Goal: Transaction & Acquisition: Purchase product/service

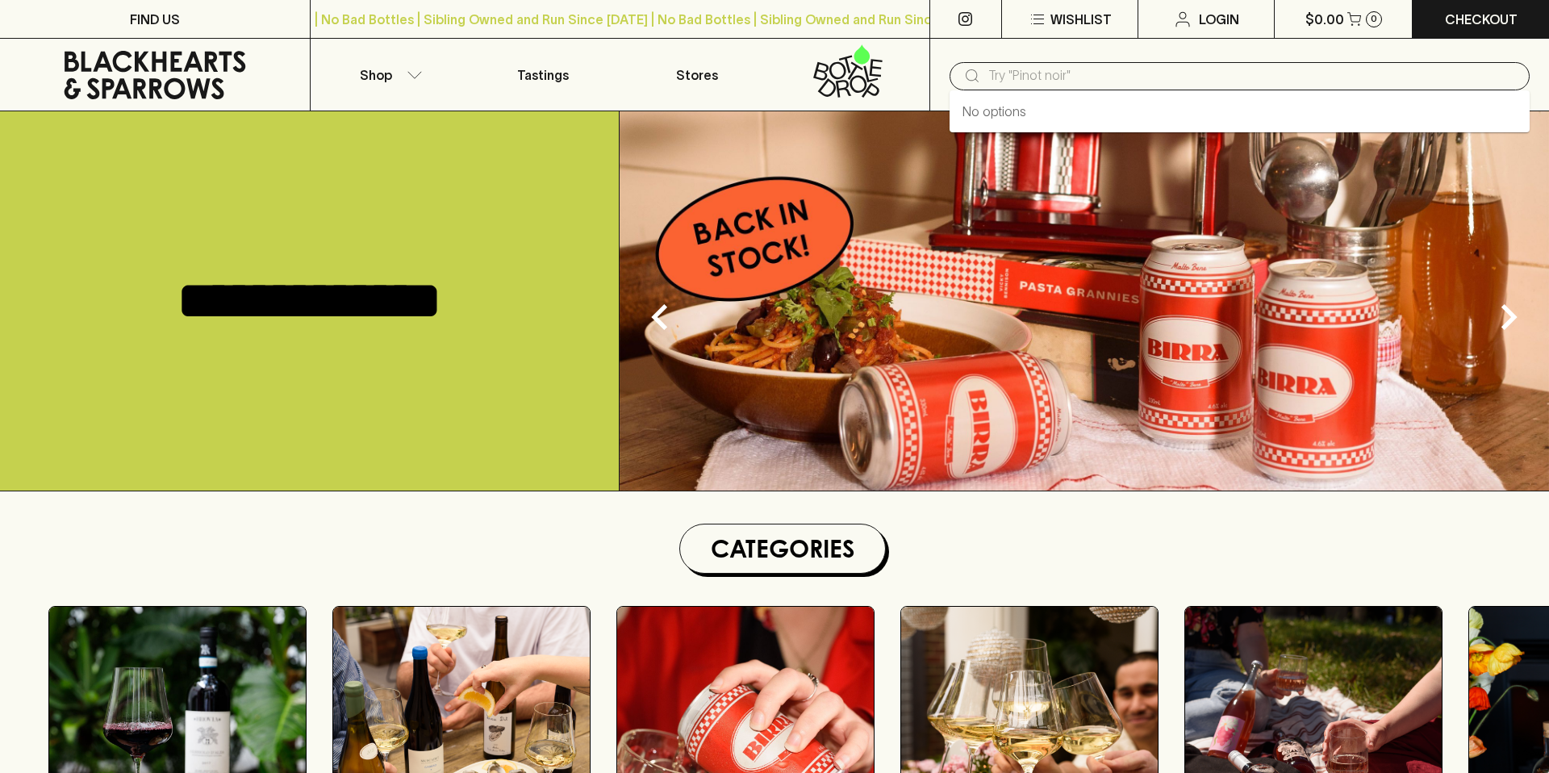
click at [1064, 80] on input "text" at bounding box center [1253, 76] width 529 height 26
type input "picolo"
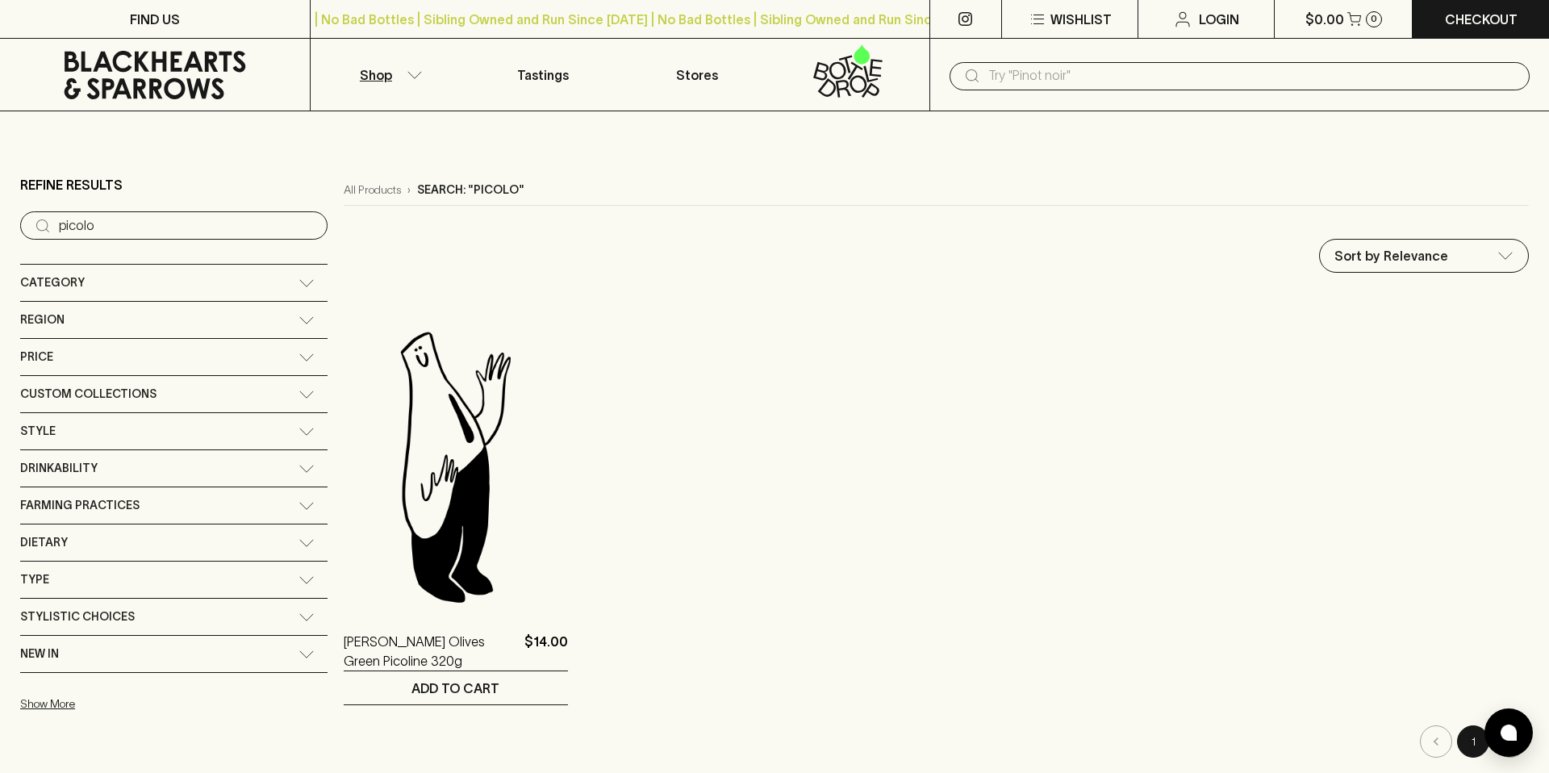
scroll to position [7, 0]
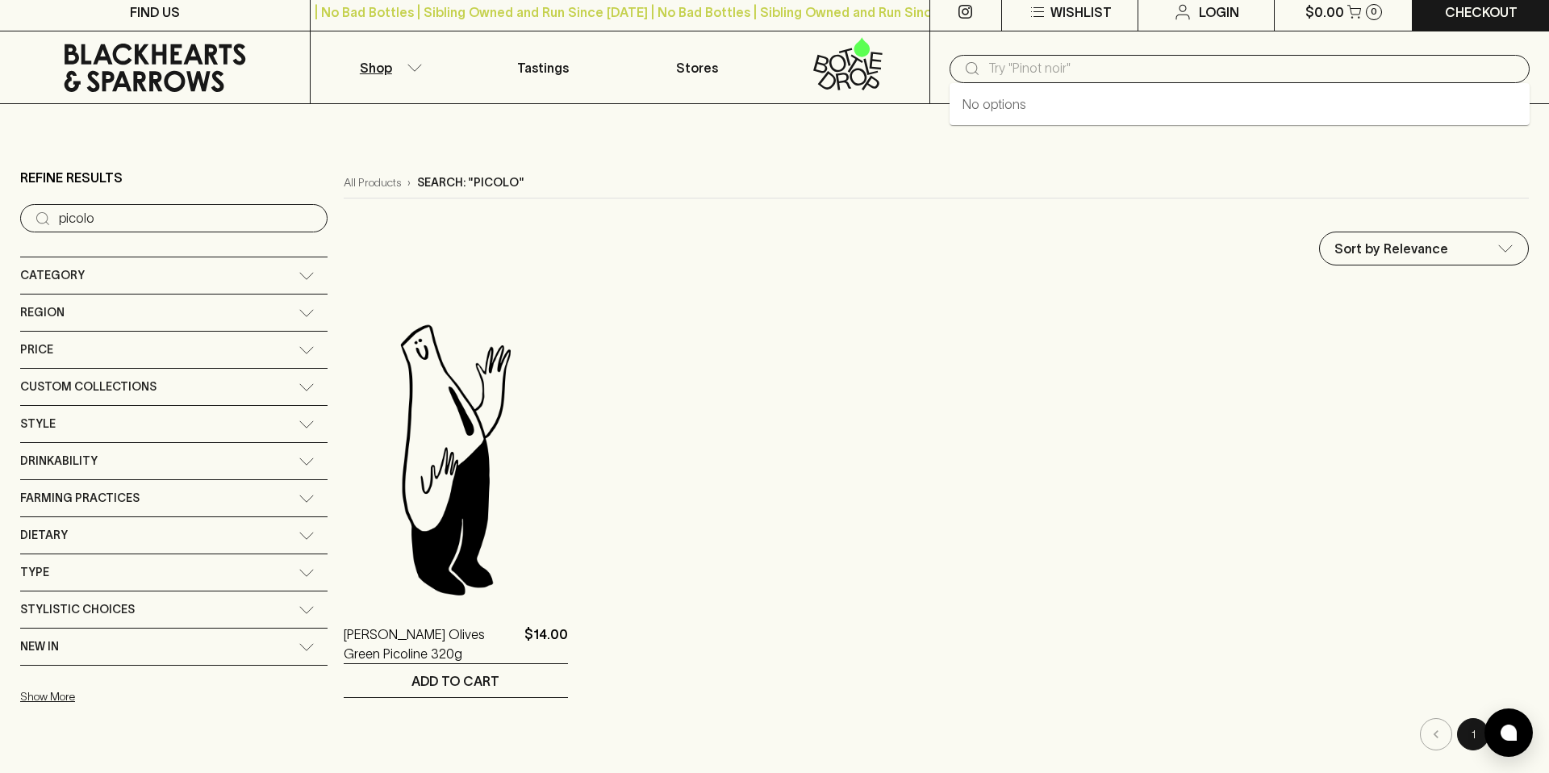
click at [1085, 73] on input "text" at bounding box center [1253, 69] width 529 height 26
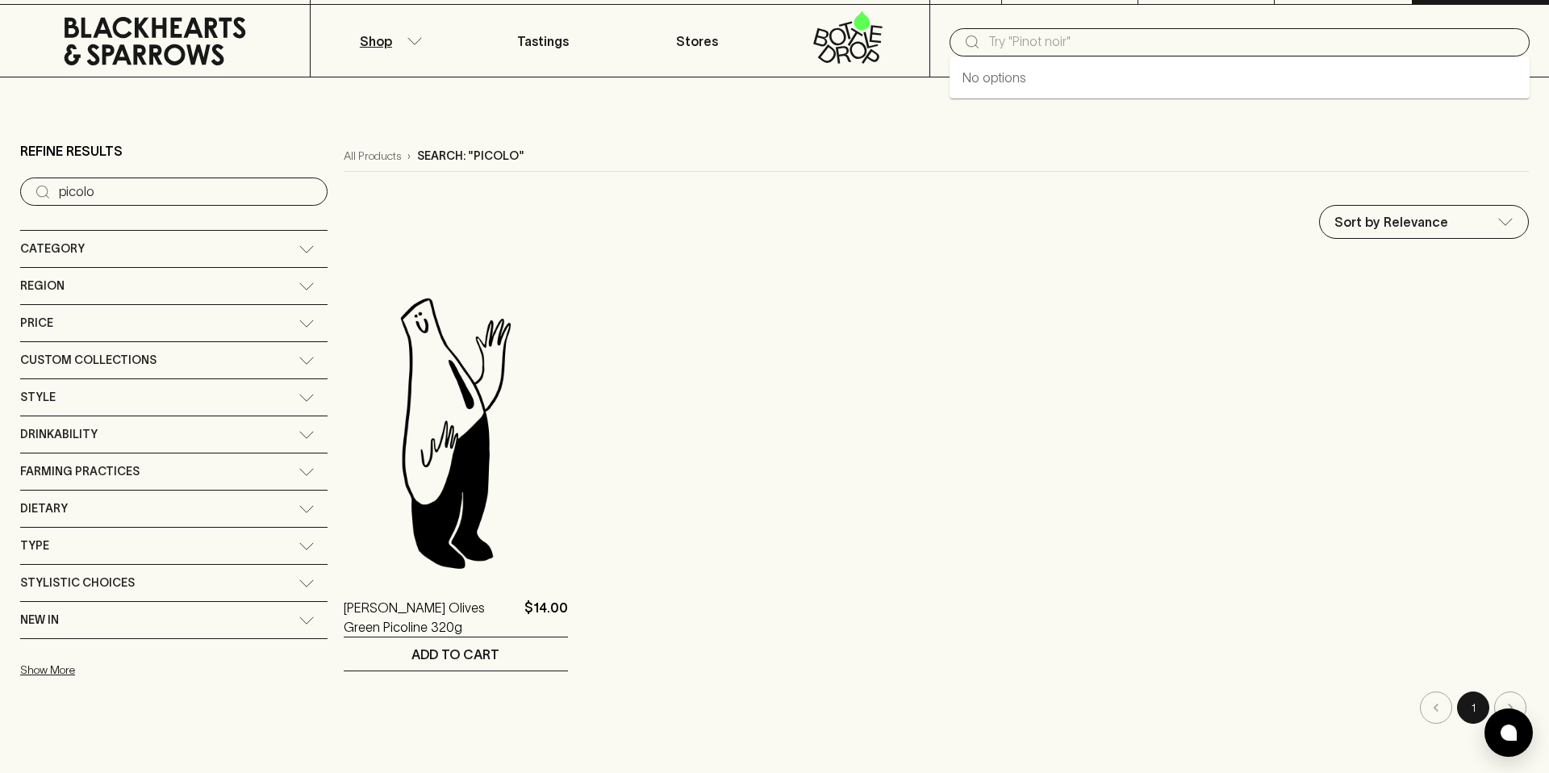
scroll to position [43, 0]
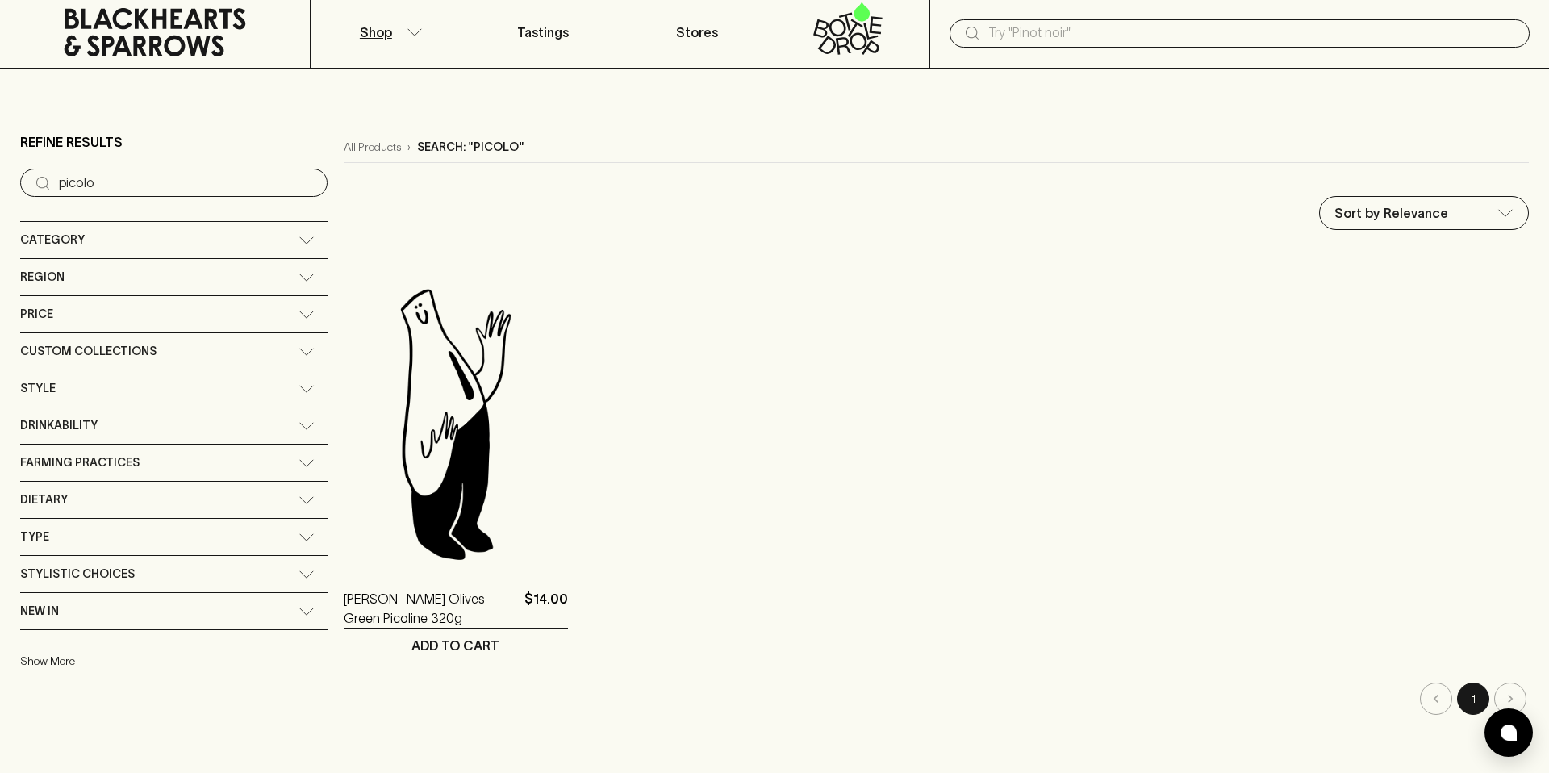
click at [215, 382] on div "Style" at bounding box center [173, 388] width 307 height 36
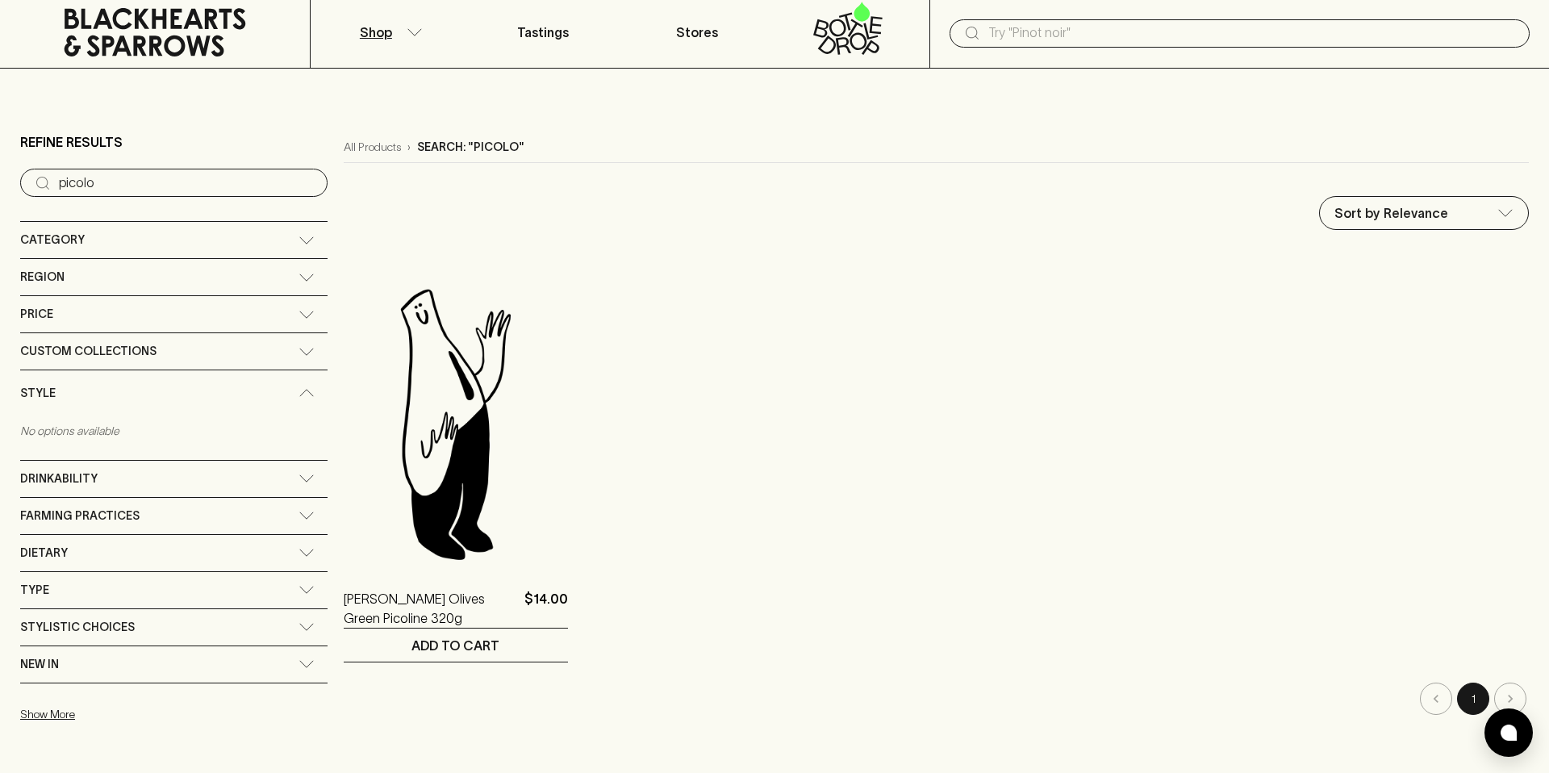
drag, startPoint x: 140, startPoint y: 172, endPoint x: 0, endPoint y: 167, distance: 139.7
click at [0, 167] on main "Refine Results ​ picolo Category + Red Wine + White Wine + Beer + Spirits/Vermo…" at bounding box center [774, 427] width 1549 height 716
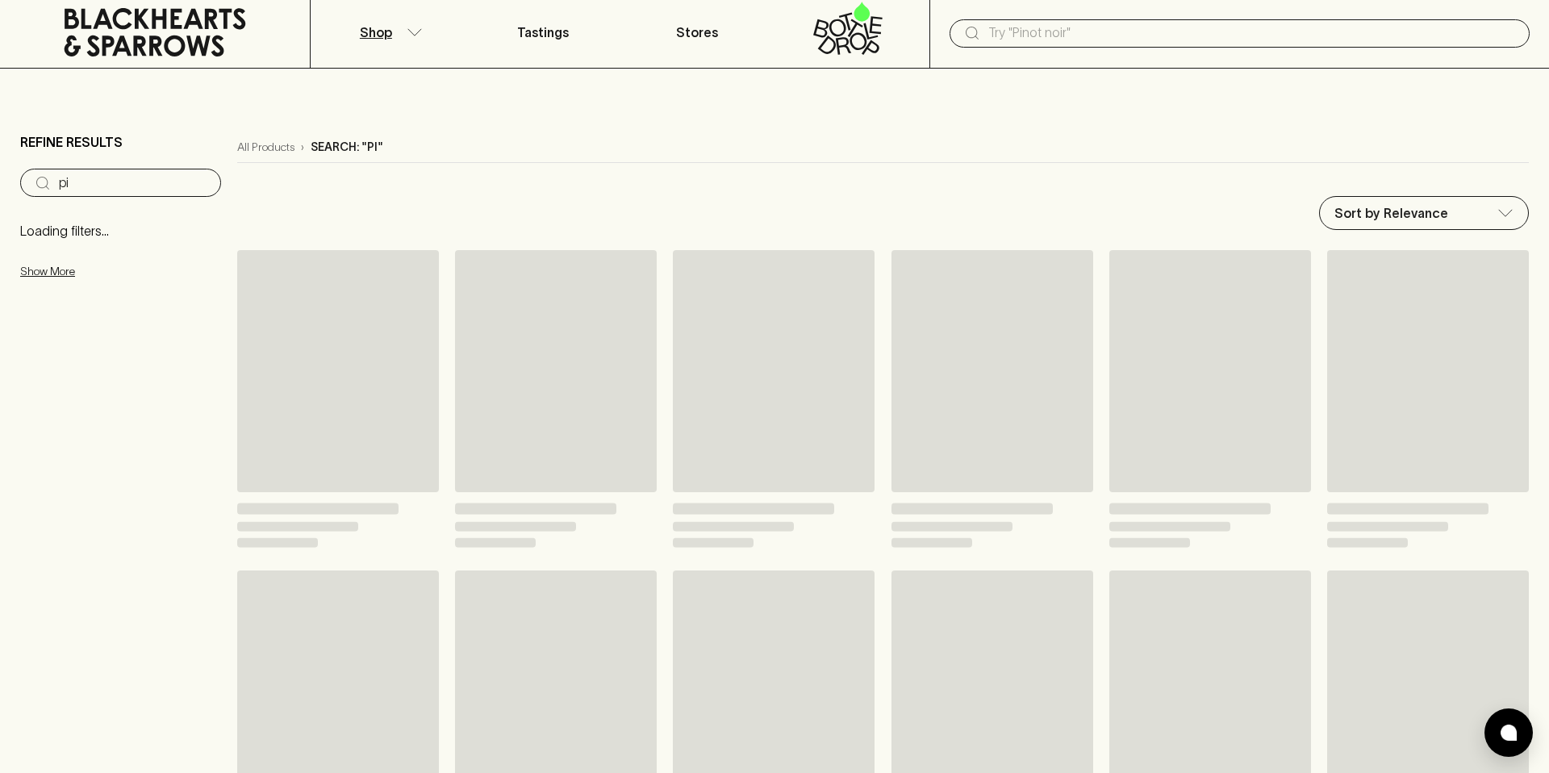
type input "p"
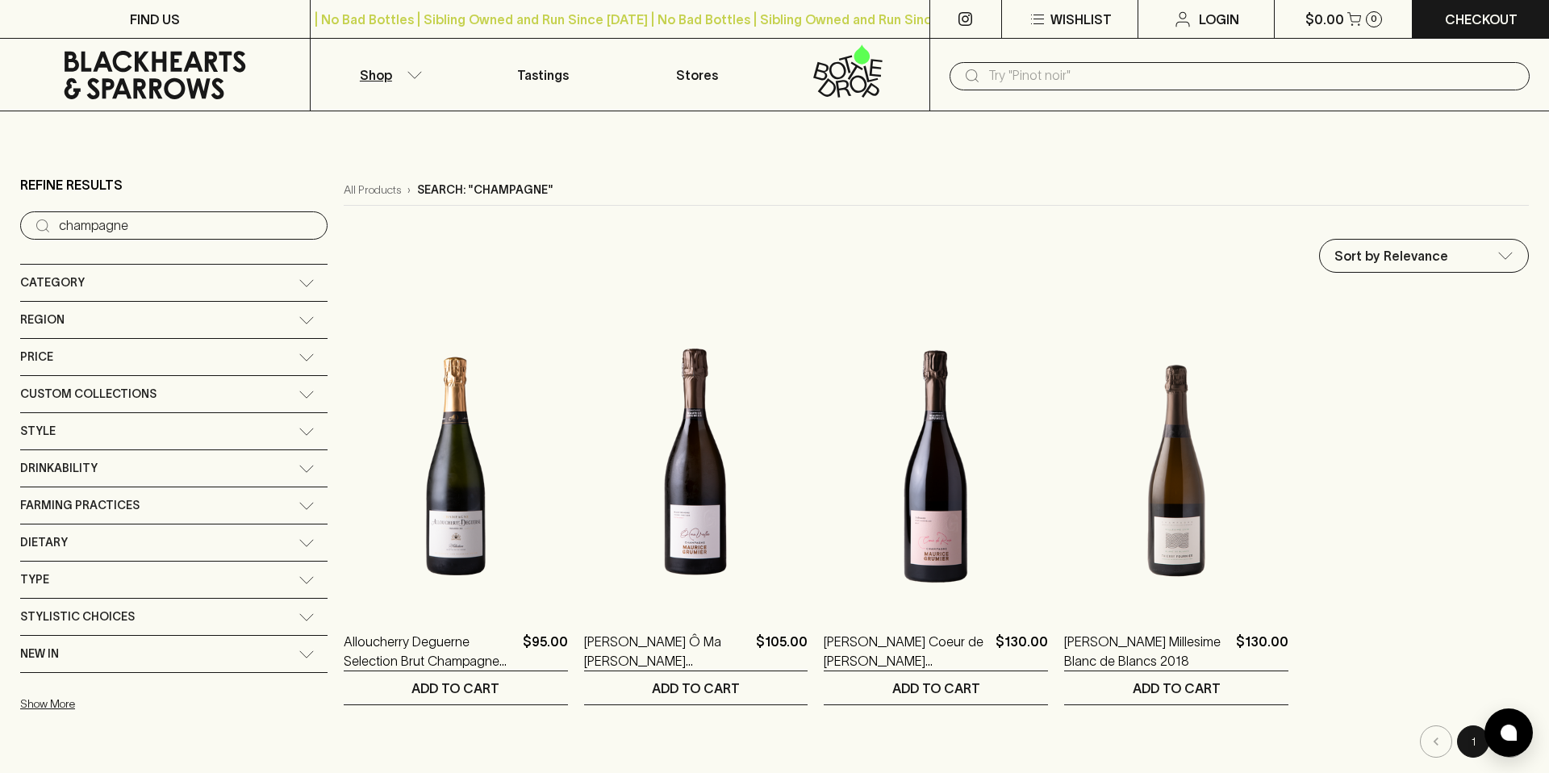
drag, startPoint x: 161, startPoint y: 228, endPoint x: 0, endPoint y: 180, distance: 167.7
click at [0, 180] on main "Refine Results ​ champagne Category + Red Wine + White Wine + Beer + Spirits/Ve…" at bounding box center [774, 461] width 1549 height 700
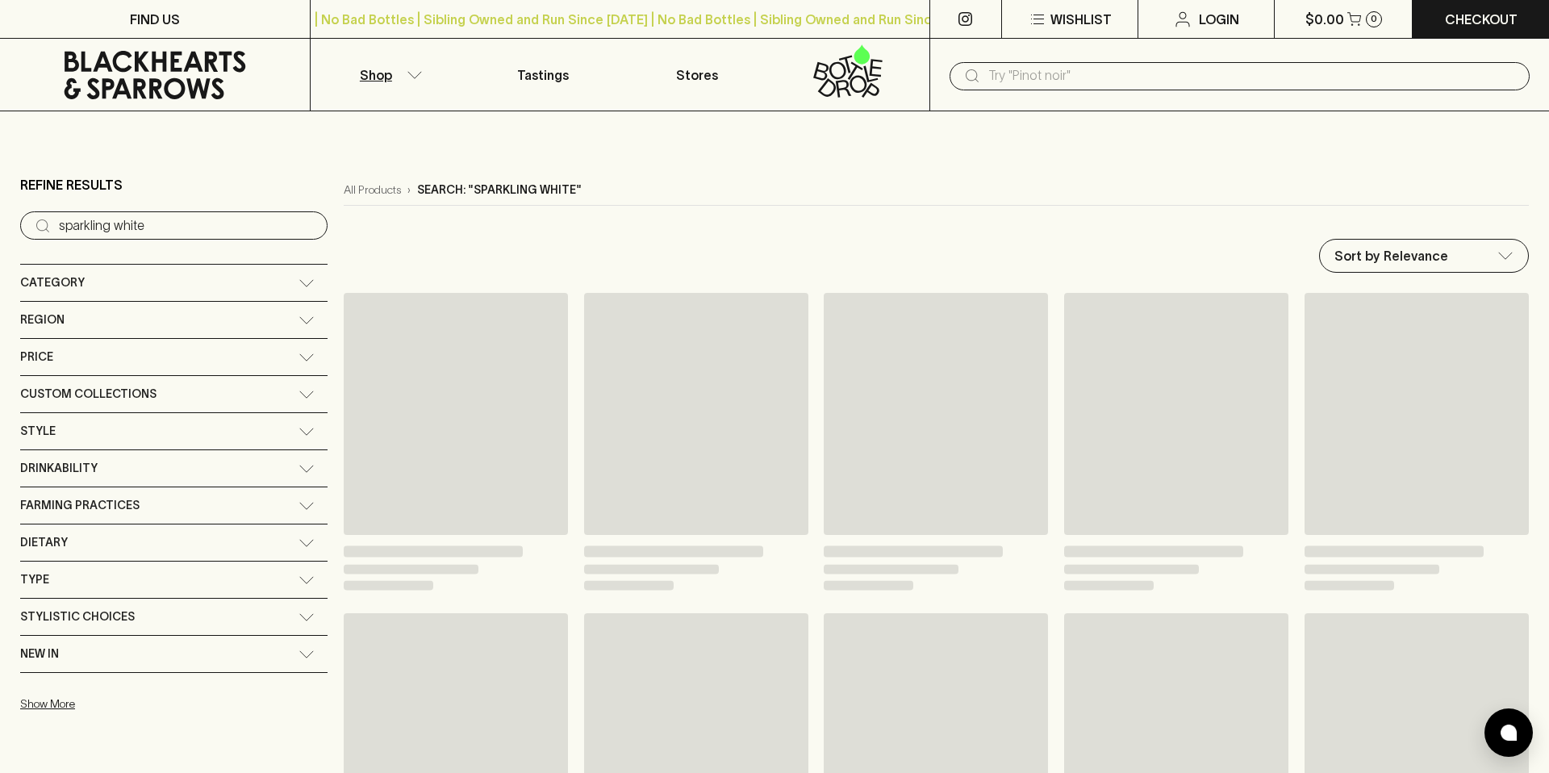
type input "sparkling white"
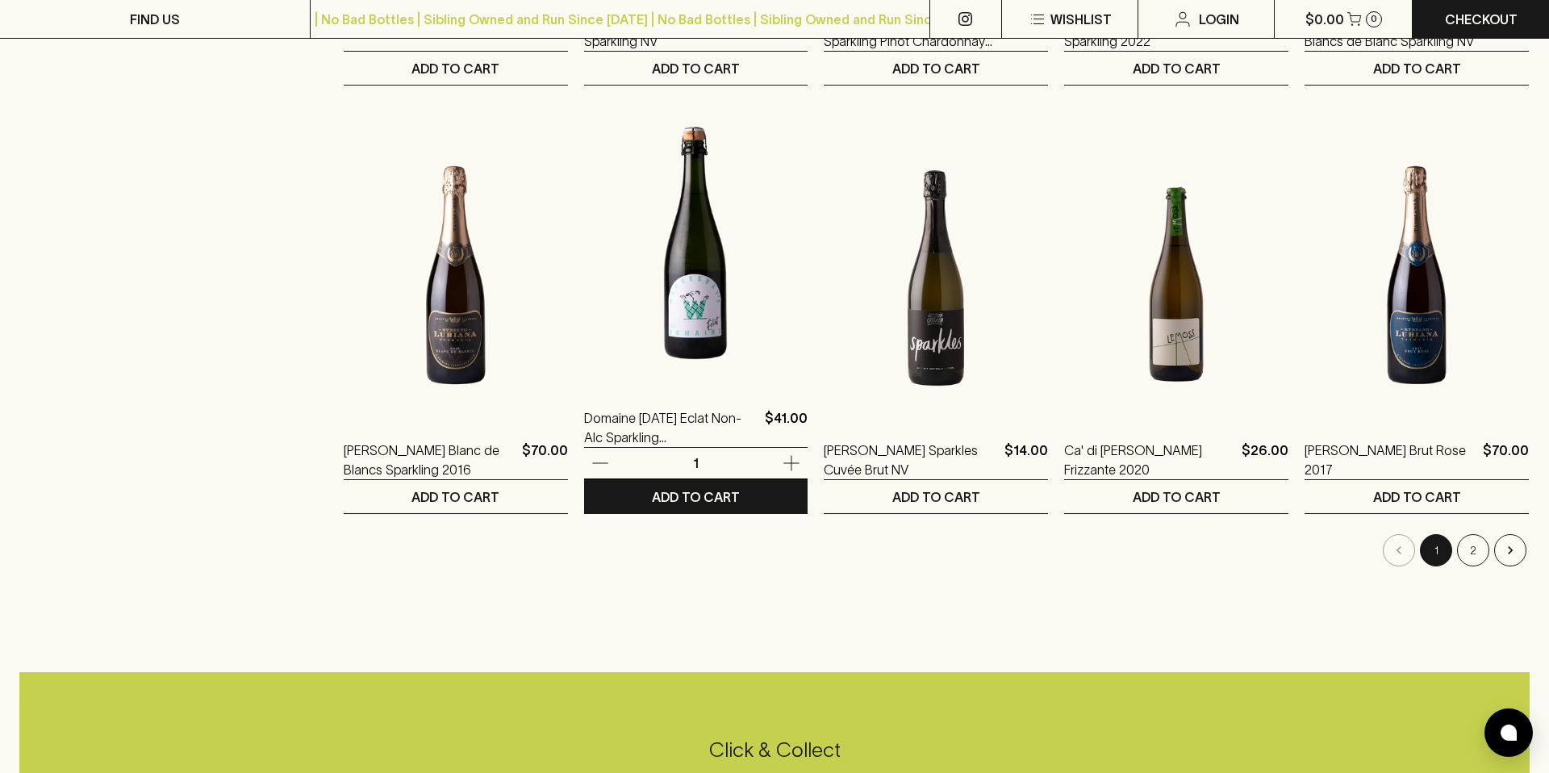
scroll to position [1478, 0]
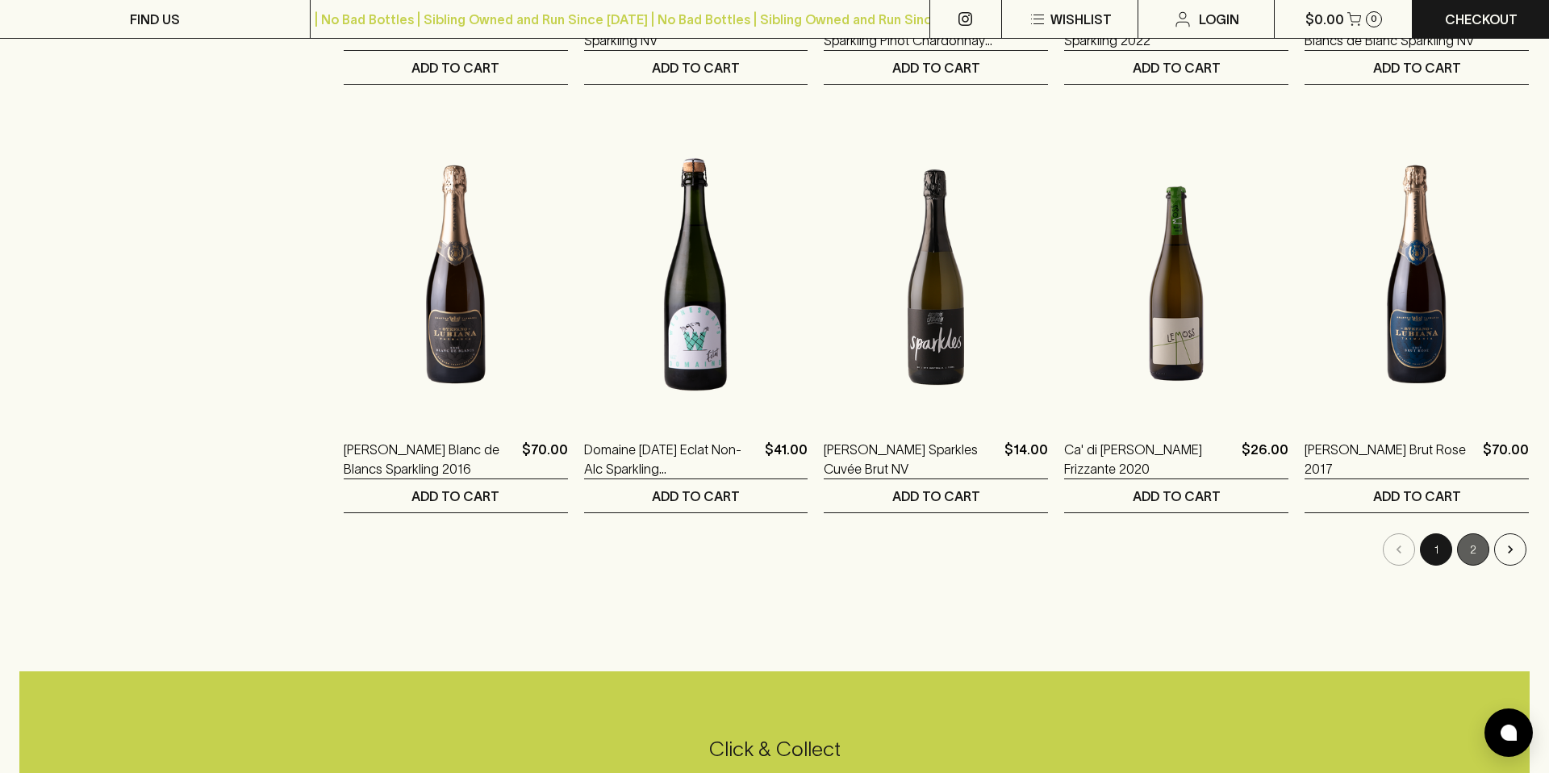
click at [1478, 550] on button "2" at bounding box center [1473, 549] width 32 height 32
